Goal: Information Seeking & Learning: Learn about a topic

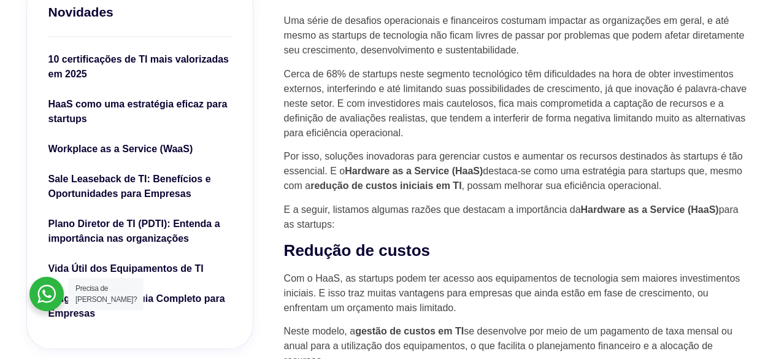
scroll to position [435, 0]
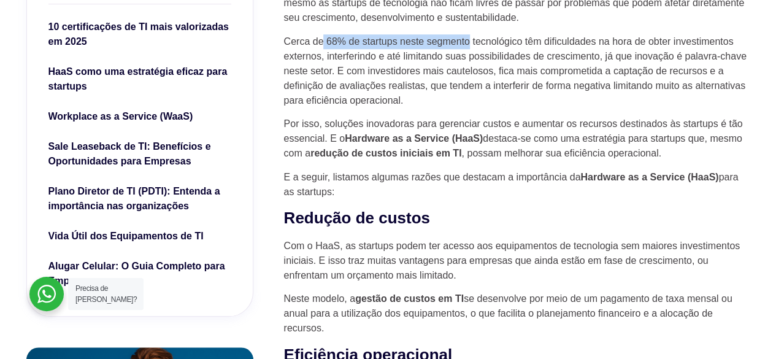
drag, startPoint x: 325, startPoint y: 39, endPoint x: 474, endPoint y: 37, distance: 149.1
click at [474, 37] on p "Cerca de 68% de startups neste segmento tecnológico têm dificuldades na hora de…" at bounding box center [517, 71] width 466 height 74
click at [490, 120] on p "Por isso, soluções inovadoras para gerenciar custos e aumentar os recursos dest…" at bounding box center [517, 139] width 466 height 44
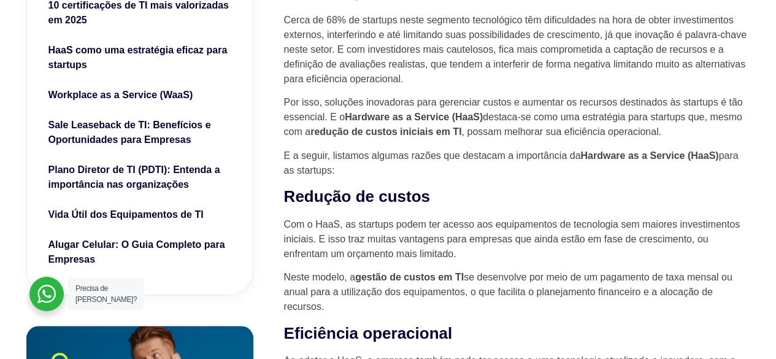
scroll to position [456, 0]
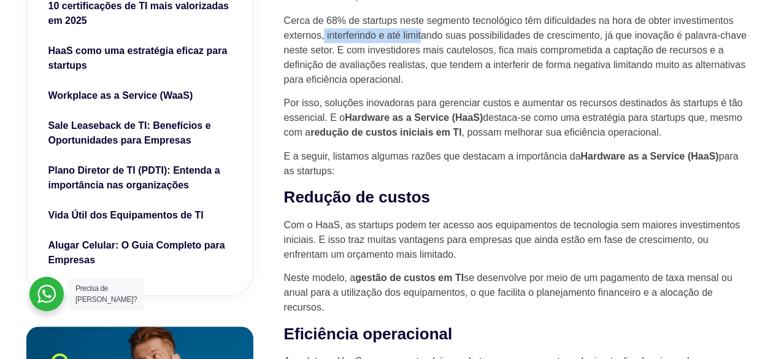
drag, startPoint x: 323, startPoint y: 37, endPoint x: 423, endPoint y: 34, distance: 100.1
click at [423, 34] on p "Cerca de 68% de startups neste segmento tecnológico têm dificuldades na hora de…" at bounding box center [517, 50] width 466 height 74
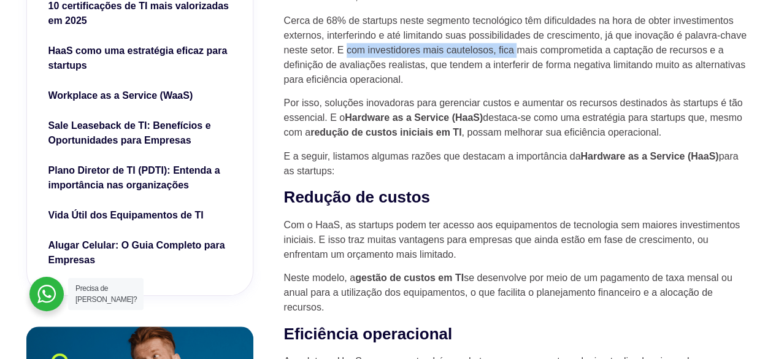
drag, startPoint x: 346, startPoint y: 47, endPoint x: 520, endPoint y: 50, distance: 173.7
click at [520, 50] on p "Cerca de 68% de startups neste segmento tecnológico têm dificuldades na hora de…" at bounding box center [517, 50] width 466 height 74
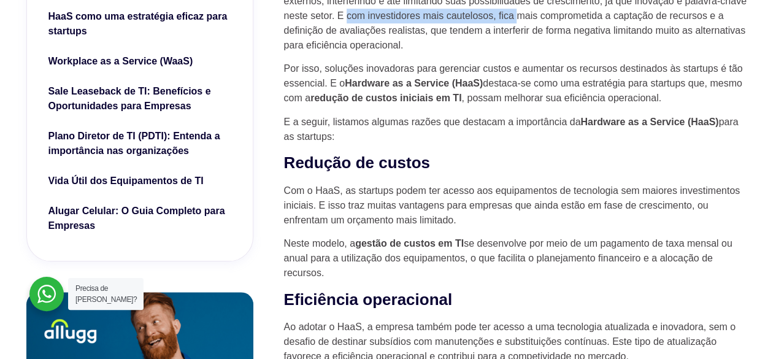
scroll to position [499, 0]
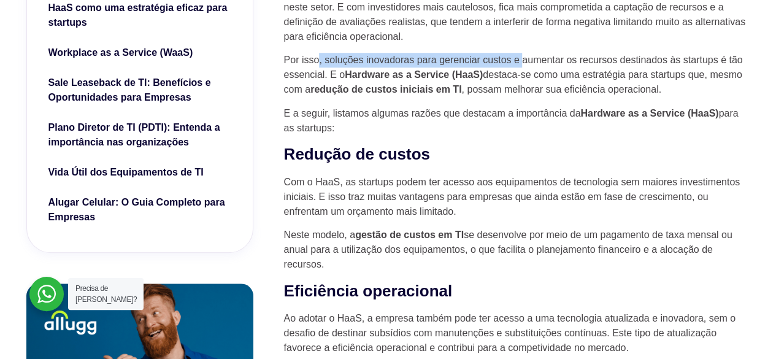
drag, startPoint x: 318, startPoint y: 65, endPoint x: 525, endPoint y: 65, distance: 207.4
click at [525, 65] on p "Por isso, soluções inovadoras para gerenciar custos e aumentar os recursos dest…" at bounding box center [517, 75] width 466 height 44
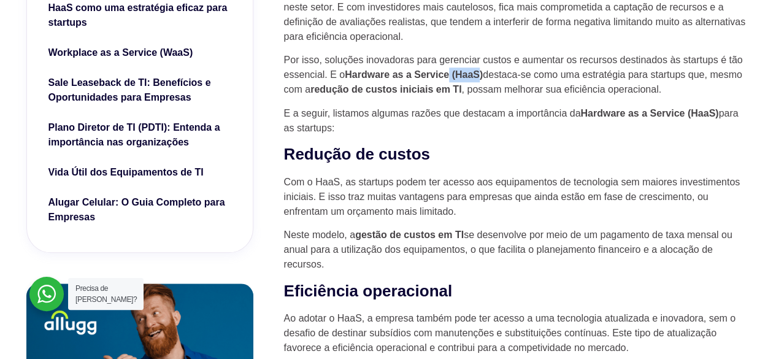
drag, startPoint x: 479, startPoint y: 71, endPoint x: 449, endPoint y: 71, distance: 29.5
click at [449, 71] on strong "Hardware as a Service (HaaS)" at bounding box center [414, 74] width 138 height 10
drag, startPoint x: 319, startPoint y: 91, endPoint x: 480, endPoint y: 90, distance: 160.8
click at [480, 90] on p "Por isso, soluções inovadoras para gerenciar custos e aumentar os recursos dest…" at bounding box center [517, 75] width 466 height 44
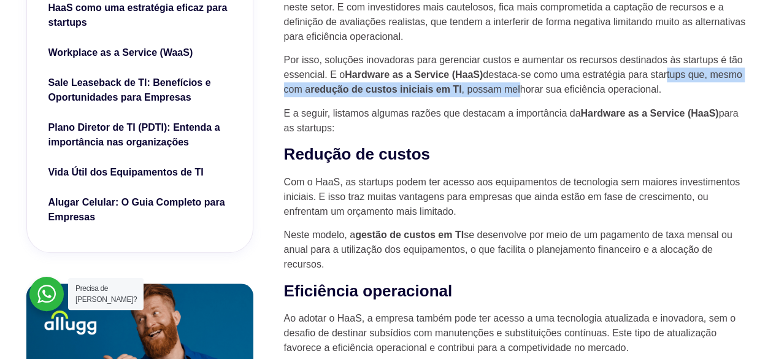
drag, startPoint x: 523, startPoint y: 90, endPoint x: 669, endPoint y: 82, distance: 145.6
click at [669, 82] on p "Por isso, soluções inovadoras para gerenciar custos e aumentar os recursos dest…" at bounding box center [517, 75] width 466 height 44
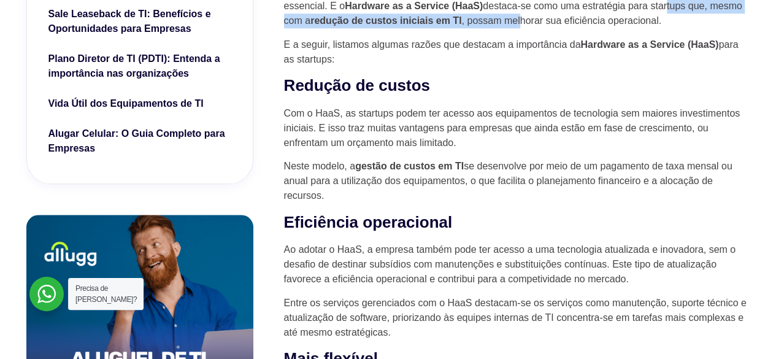
scroll to position [569, 0]
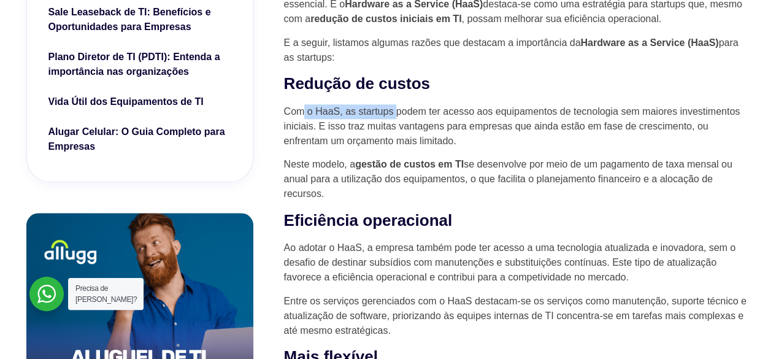
drag, startPoint x: 302, startPoint y: 109, endPoint x: 397, endPoint y: 102, distance: 95.3
click at [422, 112] on p "Com o HaaS, as startups podem ter acesso aos equipamentos de tecnologia sem mai…" at bounding box center [517, 126] width 466 height 44
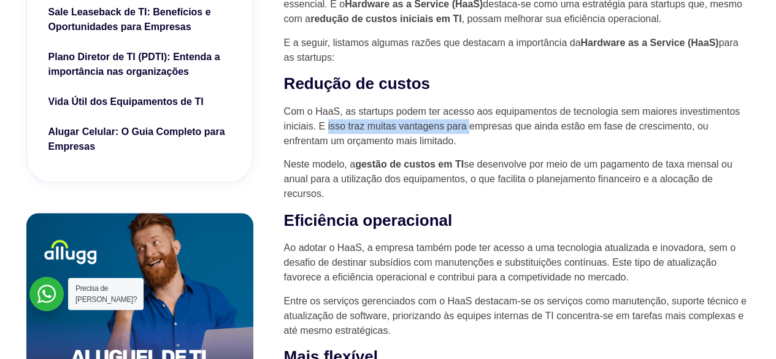
drag, startPoint x: 328, startPoint y: 127, endPoint x: 475, endPoint y: 127, distance: 147.3
click at [475, 127] on p "Com o HaaS, as startups podem ter acesso aos equipamentos de tecnologia sem mai…" at bounding box center [517, 126] width 466 height 44
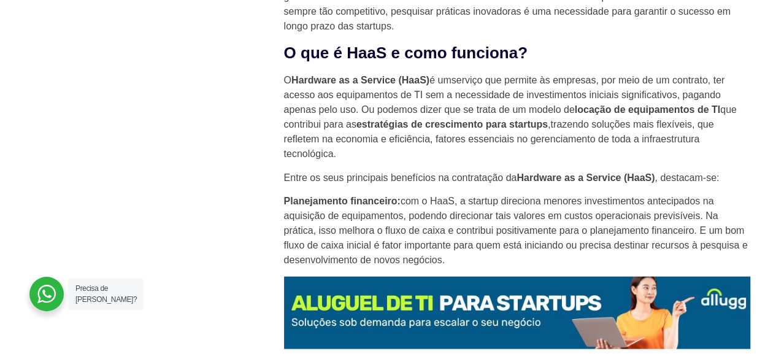
scroll to position [1176, 0]
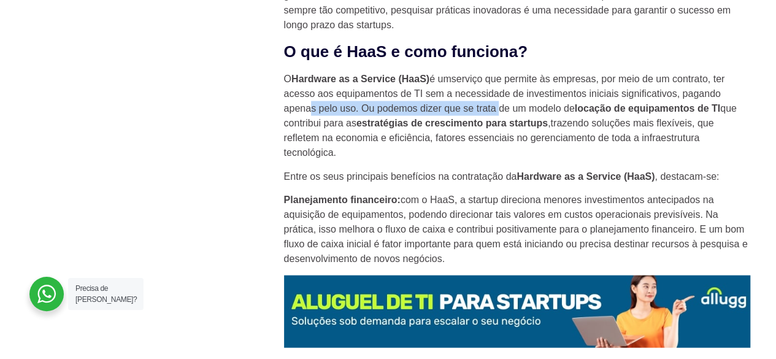
drag, startPoint x: 312, startPoint y: 110, endPoint x: 504, endPoint y: 113, distance: 192.1
click at [504, 113] on p "O Hardware as a Service (HaaS) é umserviço que permite às empresas, por meio de…" at bounding box center [517, 116] width 466 height 88
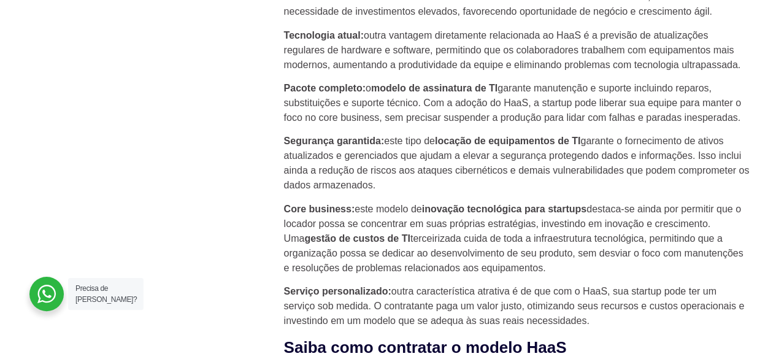
scroll to position [1573, 0]
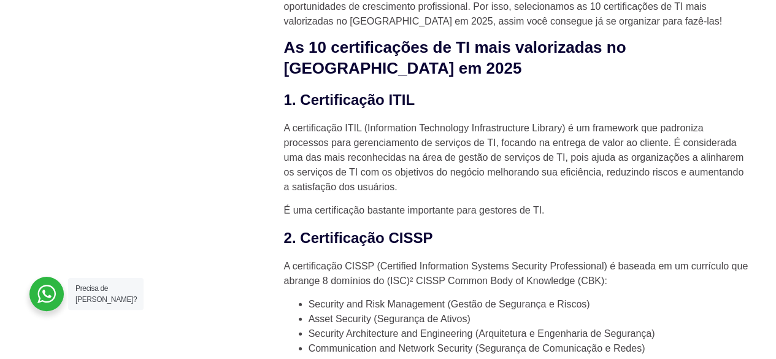
scroll to position [1260, 0]
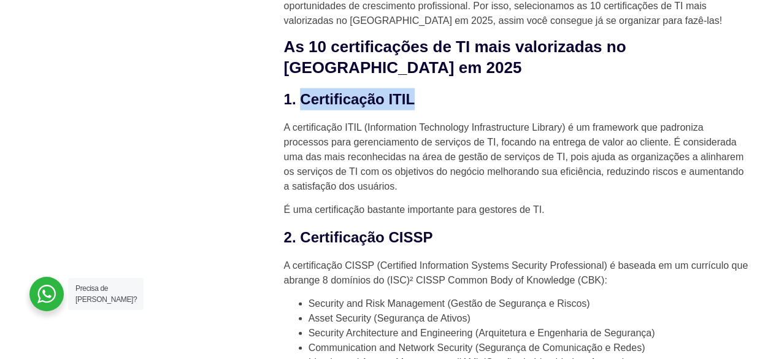
drag, startPoint x: 414, startPoint y: 77, endPoint x: 302, endPoint y: 82, distance: 112.4
click at [302, 88] on h3 "1. Certificação ITIL" at bounding box center [517, 99] width 466 height 22
copy h3 "Certificação ITIL"
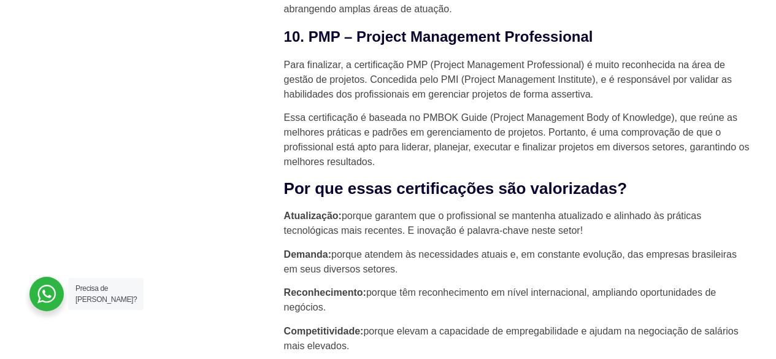
scroll to position [2813, 0]
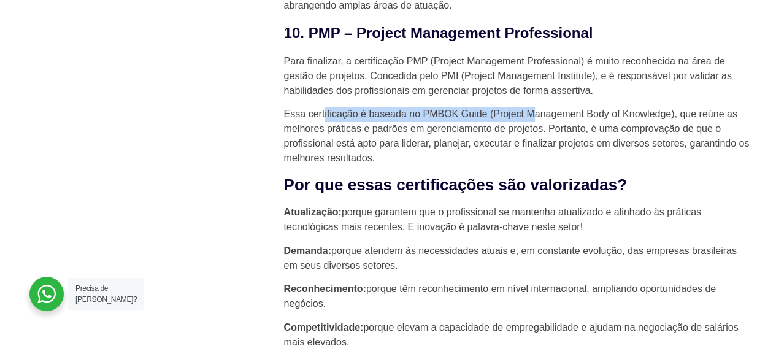
drag, startPoint x: 325, startPoint y: 98, endPoint x: 538, endPoint y: 93, distance: 212.4
click at [538, 107] on p "Essa certificação é baseada no PMBOK Guide (Project Management Body of Knowledg…" at bounding box center [517, 136] width 466 height 59
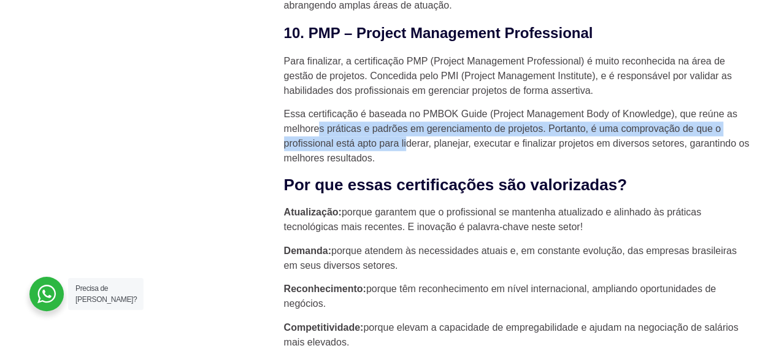
drag, startPoint x: 322, startPoint y: 108, endPoint x: 409, endPoint y: 123, distance: 88.5
click at [409, 123] on p "Essa certificação é baseada no PMBOK Guide (Project Management Body of Knowledg…" at bounding box center [517, 136] width 466 height 59
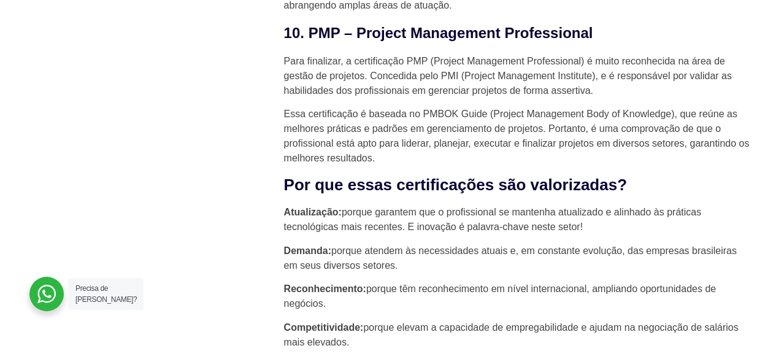
click at [449, 119] on p "Essa certificação é baseada no PMBOK Guide (Project Management Body of Knowledg…" at bounding box center [517, 136] width 466 height 59
drag, startPoint x: 320, startPoint y: 133, endPoint x: 472, endPoint y: 120, distance: 153.4
click at [472, 120] on p "Essa certificação é baseada no PMBOK Guide (Project Management Body of Knowledg…" at bounding box center [517, 136] width 466 height 59
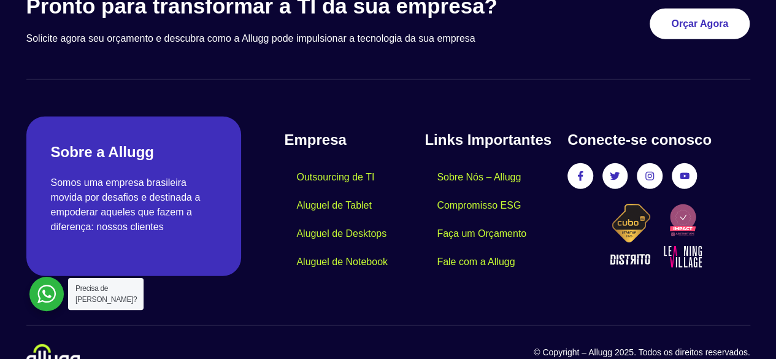
scroll to position [3891, 0]
